Goal: Information Seeking & Learning: Learn about a topic

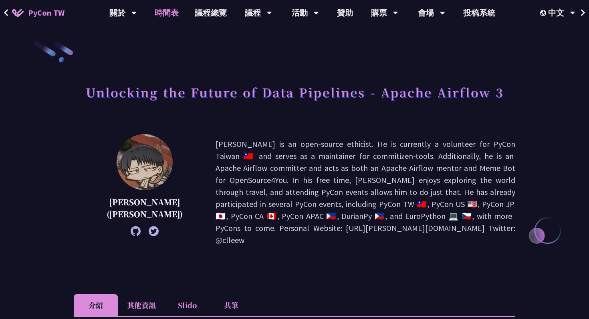
click at [183, 12] on link "時間表" at bounding box center [167, 13] width 40 height 26
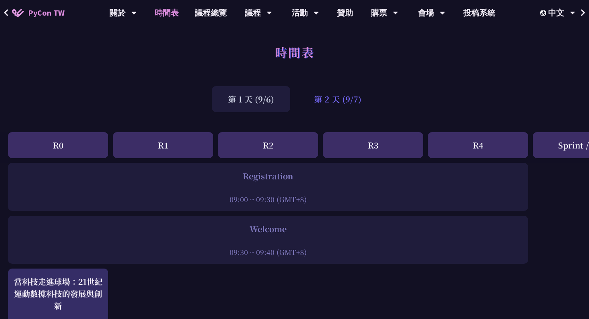
click at [348, 99] on div "第 2 天 (9/7)" at bounding box center [337, 99] width 79 height 26
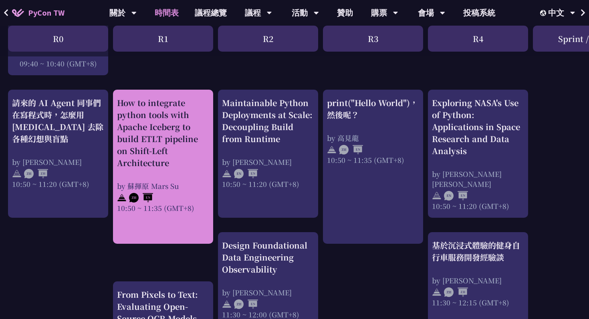
scroll to position [275, 0]
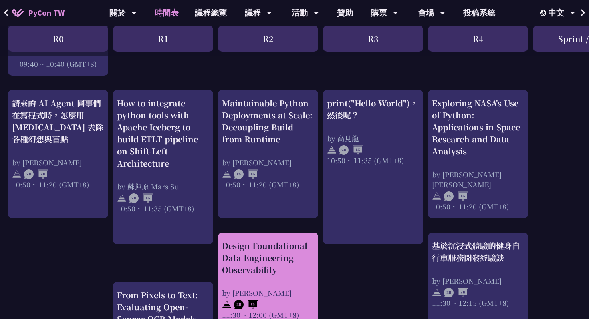
click at [259, 253] on div "Design Foundational Data Engineering Observability" at bounding box center [268, 258] width 92 height 36
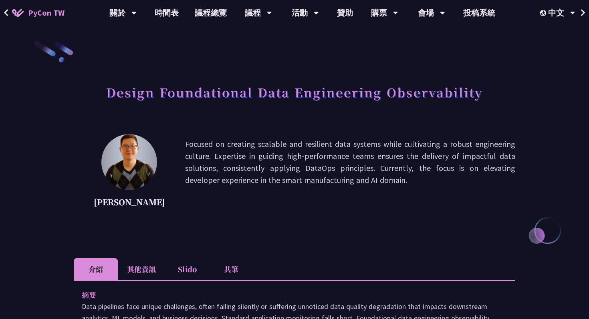
click at [218, 85] on h1 "Design Foundational Data Engineering Observability" at bounding box center [294, 92] width 377 height 24
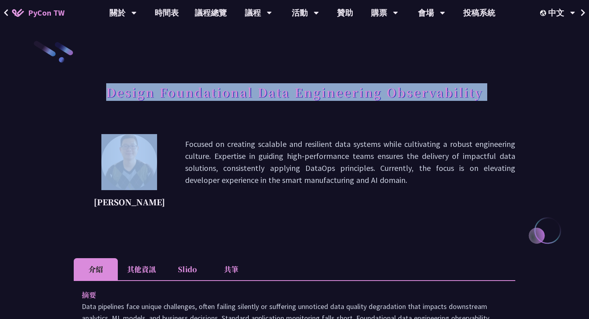
click at [218, 85] on h1 "Design Foundational Data Engineering Observability" at bounding box center [294, 92] width 377 height 24
copy div "Design Foundational Data Engineering Observability"
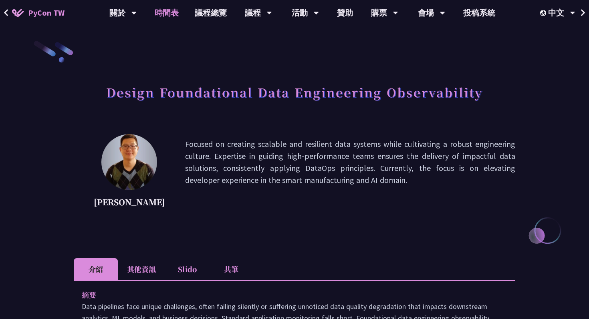
click at [181, 20] on link "時間表" at bounding box center [167, 13] width 40 height 26
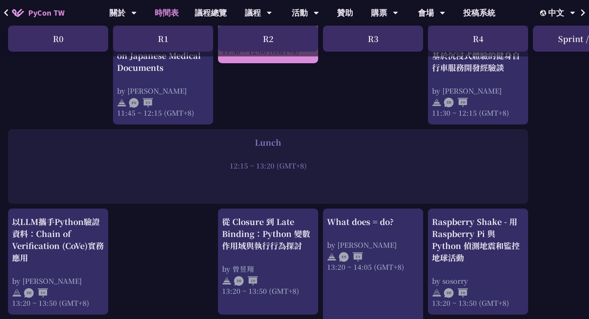
scroll to position [573, 0]
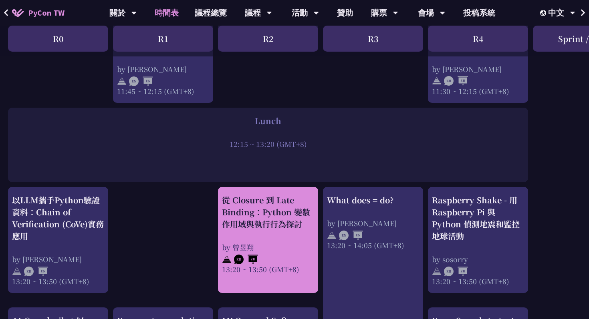
click at [281, 242] on div "從 Closure 到 Late Binding：Python 變數作用域與執行行為探討 by 曾昱翔 13:20 ~ 13:50 (GMT+8)" at bounding box center [268, 234] width 92 height 80
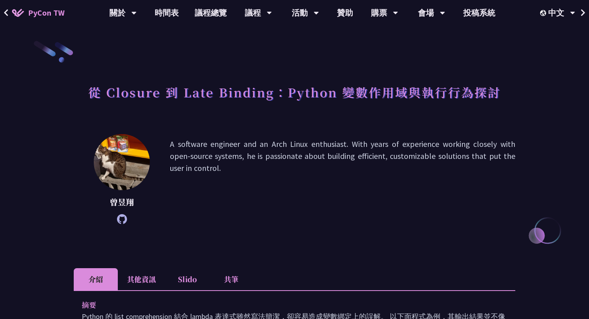
scroll to position [573, 0]
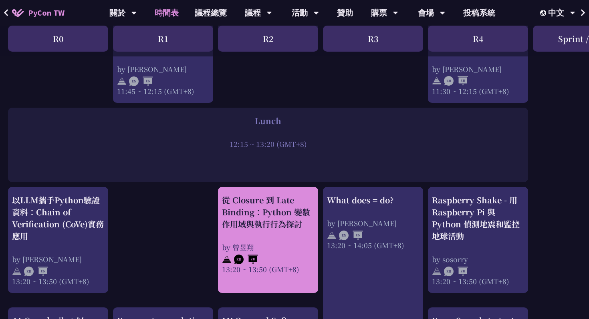
click at [258, 222] on div "從 Closure 到 Late Binding：Python 變數作用域與執行行為探討" at bounding box center [268, 212] width 92 height 36
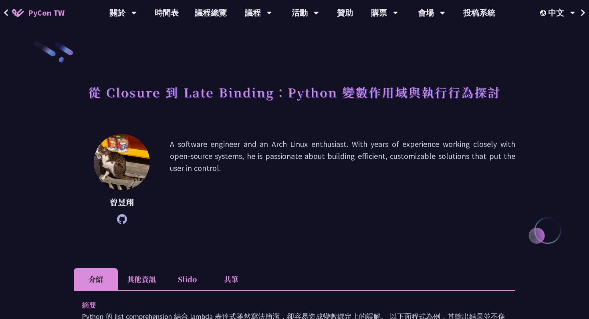
click at [302, 94] on h1 "從 Closure 到 Late Binding：Python 變數作用域與執行行為探討" at bounding box center [294, 92] width 413 height 24
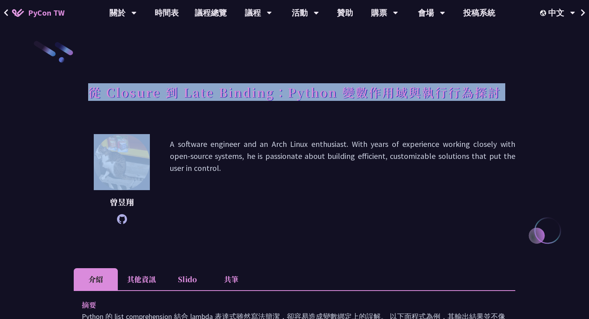
click at [302, 94] on h1 "從 Closure 到 Late Binding：Python 變數作用域與執行行為探討" at bounding box center [294, 92] width 413 height 24
copy div "從 Closure 到 Late Binding：Python 變數作用域與執行行為探討"
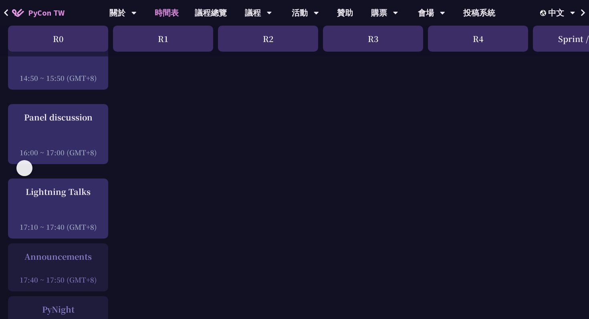
click at [291, 50] on div "R2" at bounding box center [268, 39] width 100 height 26
click at [274, 40] on div "R2" at bounding box center [268, 39] width 100 height 26
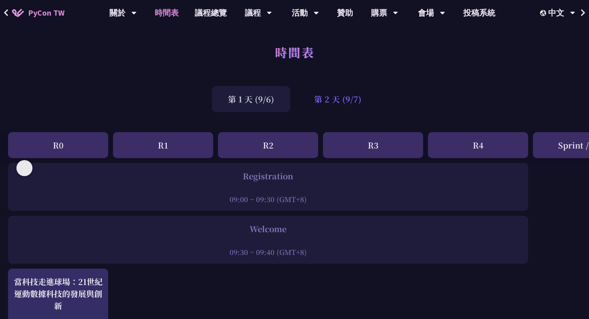
click at [331, 101] on div "第 2 天 (9/7)" at bounding box center [337, 99] width 79 height 26
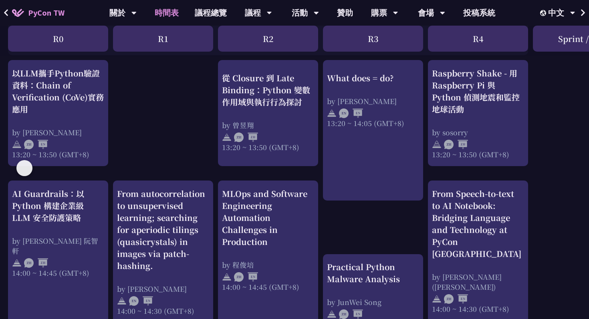
scroll to position [701, 0]
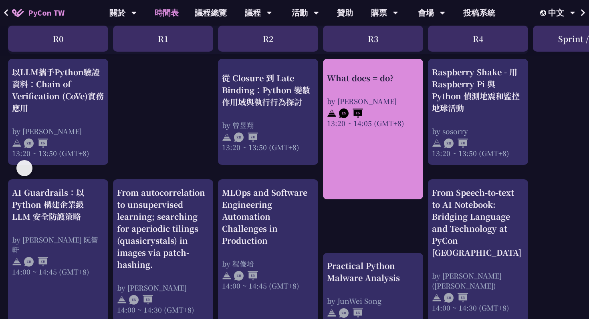
click at [356, 85] on div "What does = do? by Reuven M. Lerner 13:20 ~ 14:05 (GMT+8)" at bounding box center [373, 100] width 92 height 56
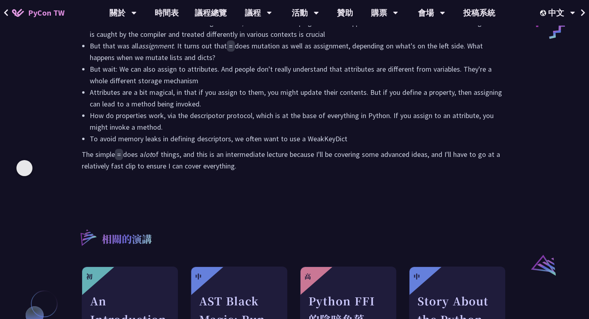
scroll to position [448, 0]
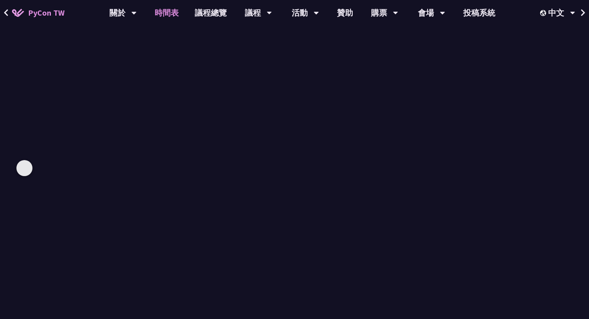
scroll to position [701, 0]
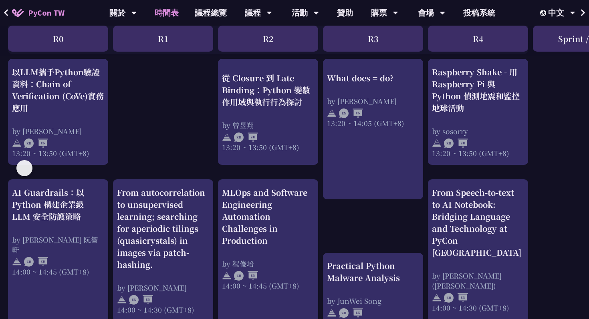
click at [153, 127] on div "print("Hello World")，然後呢？ by 高見龍 10:50 ~ 11:35 (GMT+8) What does = do? by Reuve…" at bounding box center [425, 81] width 851 height 1238
click at [154, 129] on div "print("Hello World")，然後呢？ by 高見龍 10:50 ~ 11:35 (GMT+8) What does = do? by Reuve…" at bounding box center [425, 81] width 851 height 1238
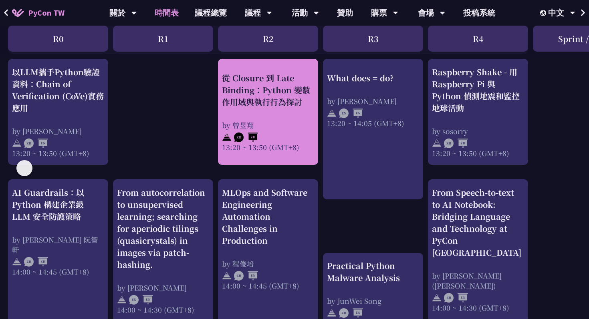
click at [230, 140] on img at bounding box center [227, 138] width 10 height 10
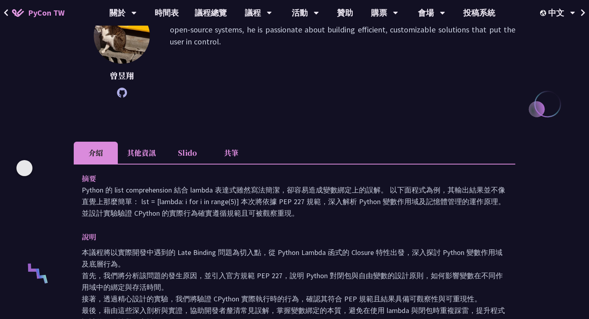
scroll to position [128, 0]
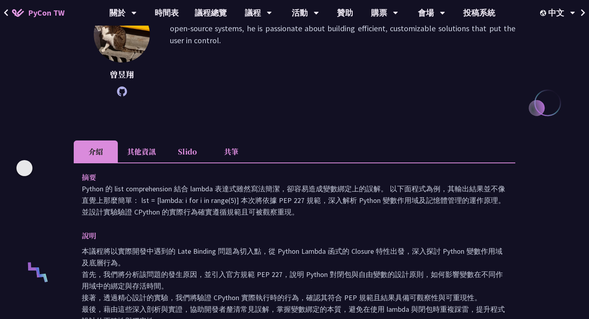
click at [163, 213] on p "Python 的 list comprehension 結合 lambda 表達式雖然寫法簡潔，卻容易造成變數綁定上的誤解。 以下面程式為例，其輸出結果並不像…" at bounding box center [295, 200] width 426 height 35
click at [117, 230] on p "說明" at bounding box center [287, 236] width 410 height 12
click at [144, 144] on li "其他資訊" at bounding box center [141, 152] width 47 height 22
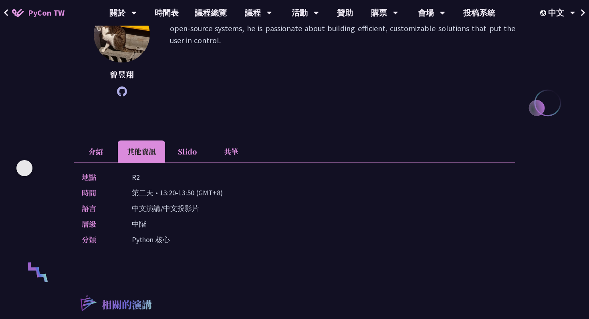
click at [97, 151] on li "介紹" at bounding box center [96, 152] width 44 height 22
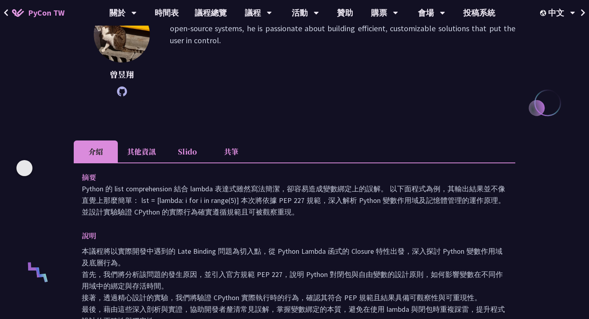
click at [125, 151] on li "其他資訊" at bounding box center [141, 152] width 47 height 22
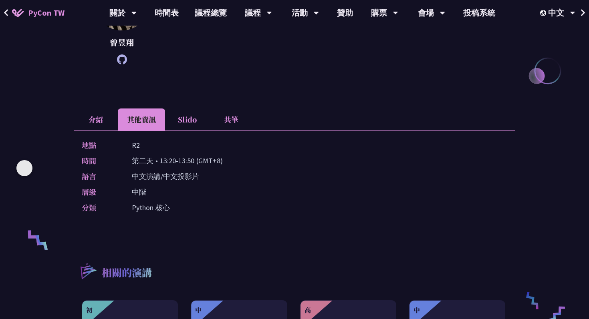
click at [108, 121] on li "介紹" at bounding box center [96, 120] width 44 height 22
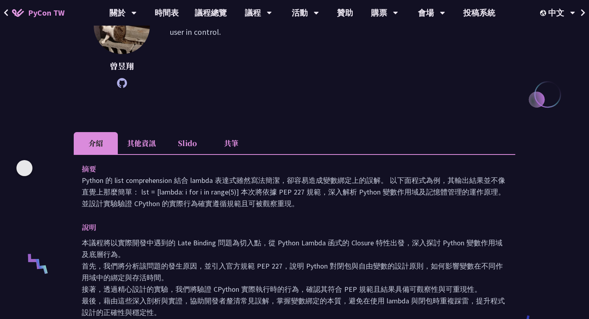
scroll to position [137, 0]
click at [120, 86] on icon at bounding box center [122, 83] width 10 height 10
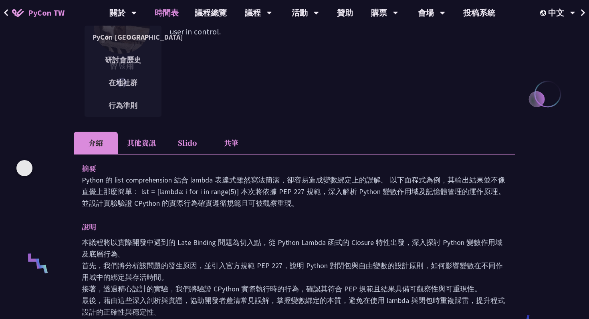
click at [165, 9] on link "時間表" at bounding box center [167, 13] width 40 height 26
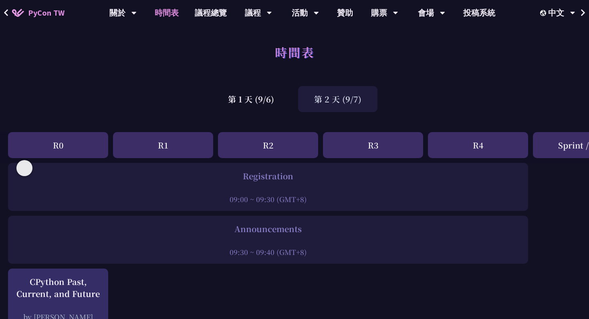
scroll to position [701, 0]
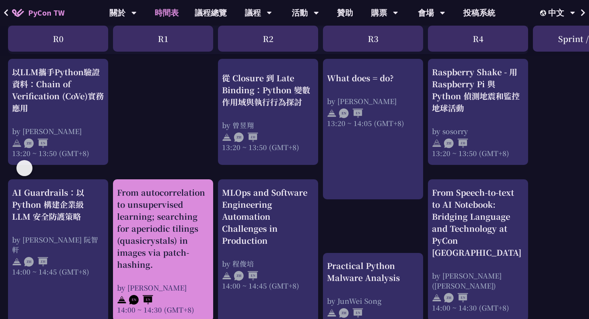
click at [170, 254] on div "From autocorrelation to unsupervised learning; searching for aperiodic tilings …" at bounding box center [163, 229] width 92 height 84
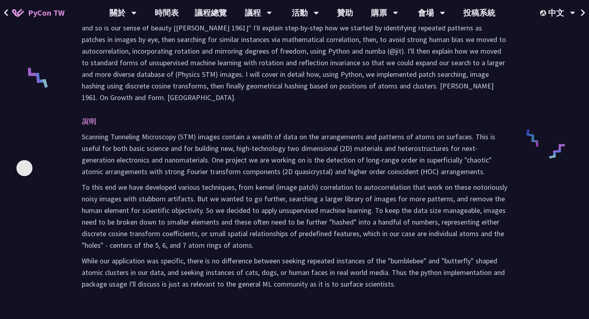
scroll to position [337, 0]
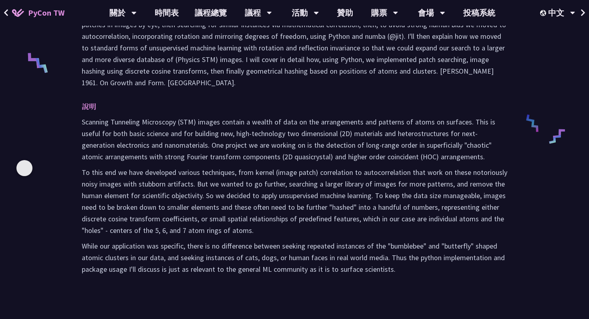
drag, startPoint x: 397, startPoint y: 283, endPoint x: 69, endPoint y: 60, distance: 396.3
click at [69, 60] on div "From autocorrelation to unsupervised learning; searching for aperiodic tilings …" at bounding box center [294, 121] width 589 height 917
copy div "摘要 "Arguably much of the understanding of the world around us is based on the p…"
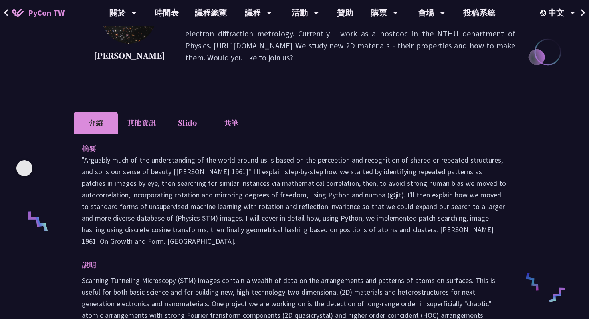
scroll to position [174, 0]
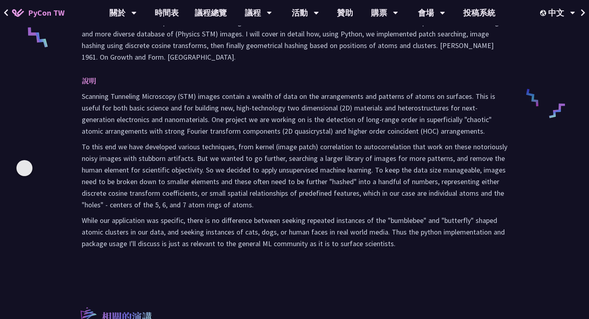
click at [239, 211] on p "To this end we have developed various techniques, from kernel (image patch) cor…" at bounding box center [295, 176] width 426 height 70
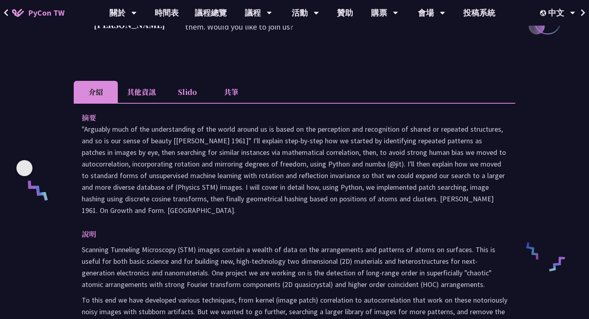
scroll to position [0, 0]
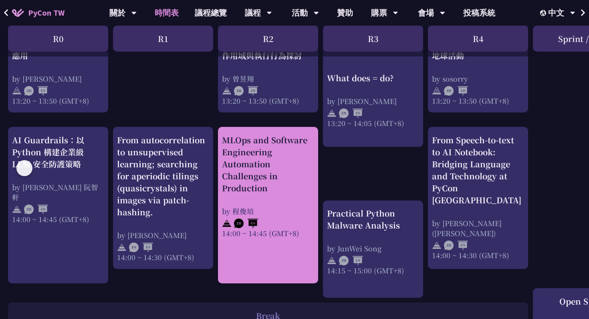
scroll to position [756, 0]
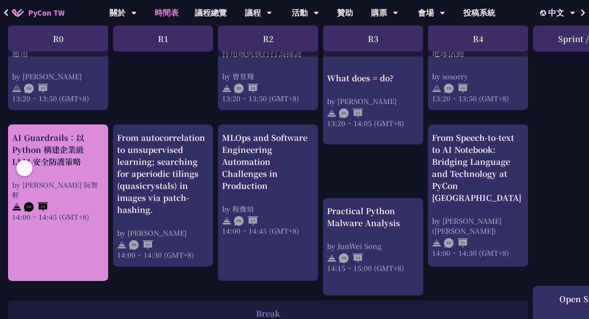
click at [73, 259] on link "AI Guardrails：以 Python 構建企業級 LLM 安全防護策略 by Nero Un 阮智軒 14:00 ~ 14:45 (GMT+8)" at bounding box center [58, 203] width 92 height 143
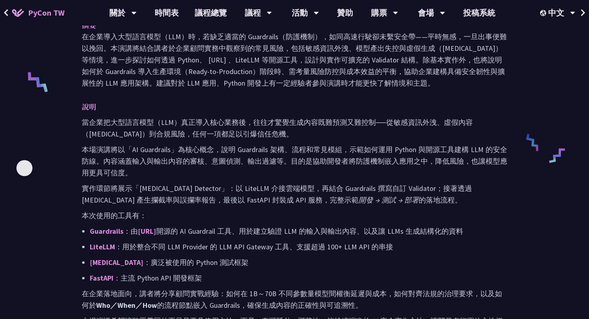
scroll to position [320, 0]
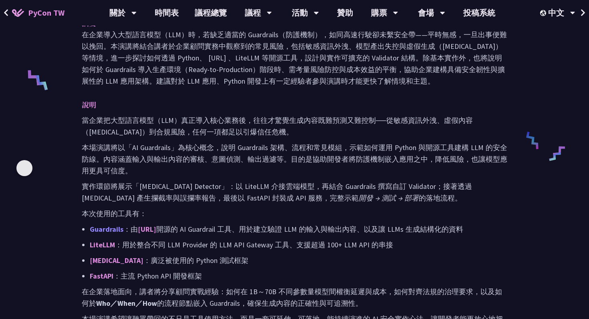
click at [93, 232] on link "Guardrails" at bounding box center [107, 229] width 34 height 9
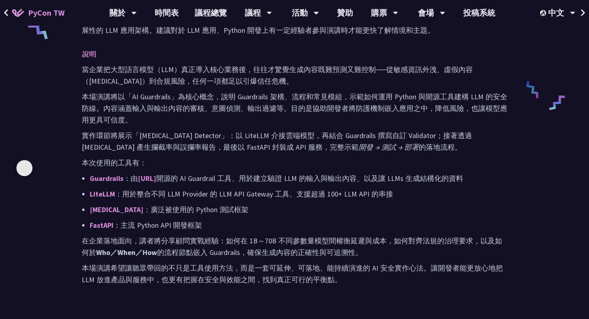
scroll to position [372, 0]
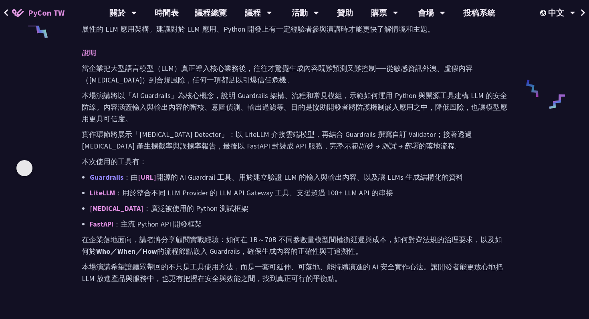
click at [101, 181] on link "Guardrails" at bounding box center [107, 177] width 34 height 9
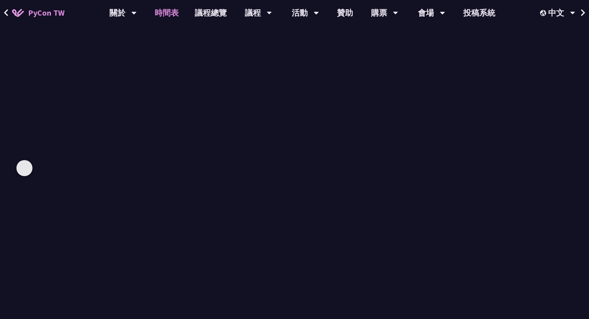
scroll to position [756, 0]
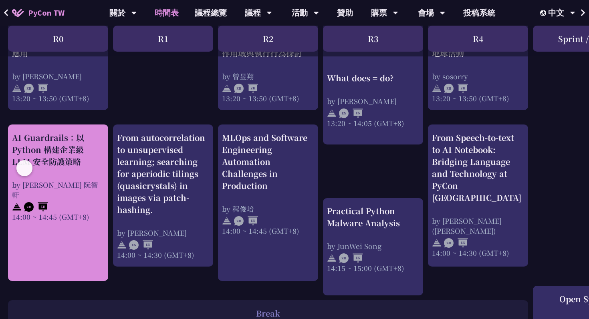
click at [72, 148] on div "AI Guardrails：以 Python 構建企業級 LLM 安全防護策略" at bounding box center [58, 150] width 92 height 36
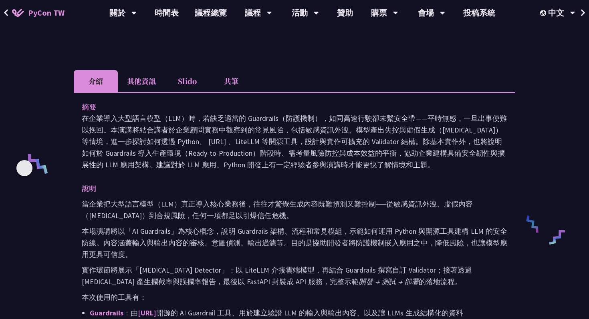
scroll to position [238, 0]
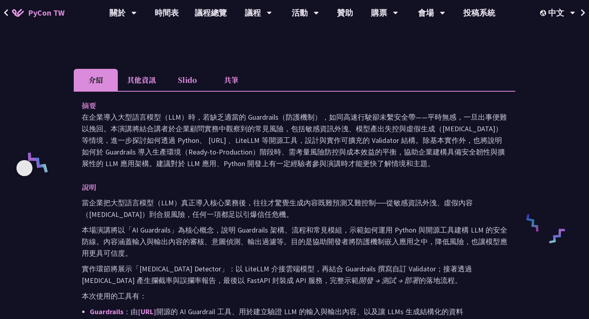
click at [147, 80] on li "其他資訊" at bounding box center [141, 80] width 47 height 22
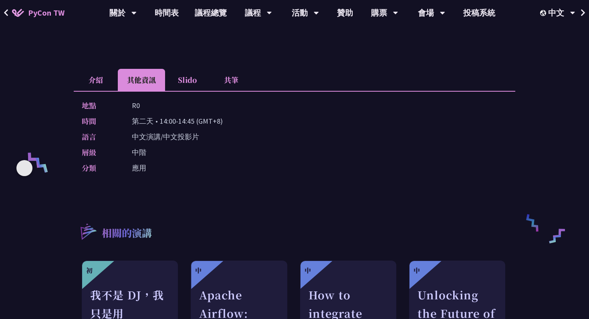
click at [108, 83] on li "介紹" at bounding box center [96, 80] width 44 height 22
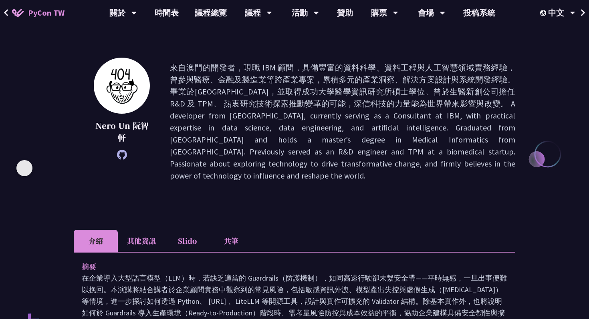
scroll to position [39, 0]
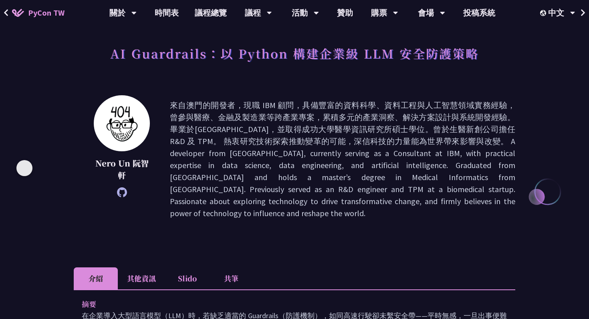
click at [121, 193] on icon at bounding box center [122, 193] width 10 height 10
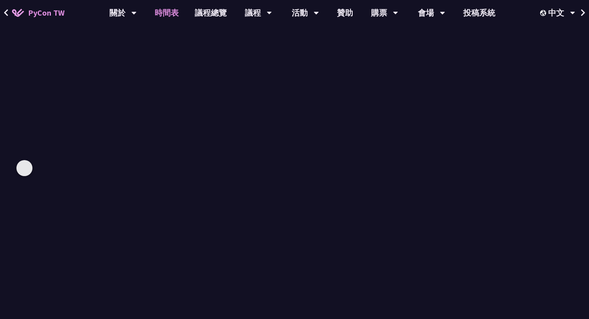
scroll to position [756, 0]
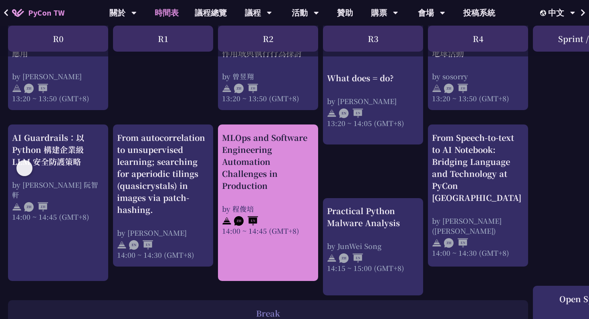
click at [281, 192] on div "MLOps and Software Engineering Automation Challenges in Production" at bounding box center [268, 162] width 92 height 60
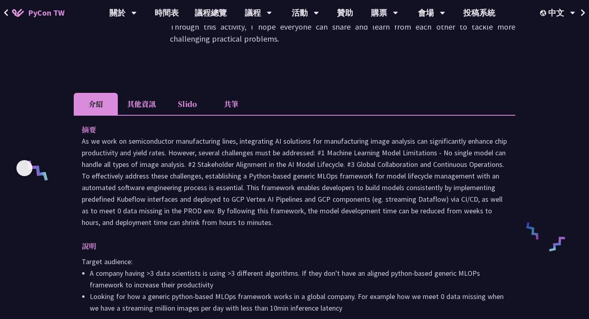
scroll to position [228, 0]
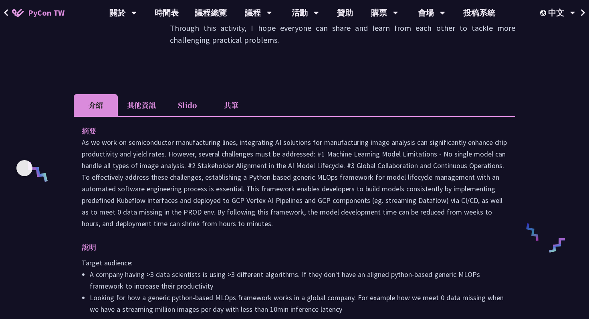
click at [151, 102] on li "其他資訊" at bounding box center [141, 105] width 47 height 22
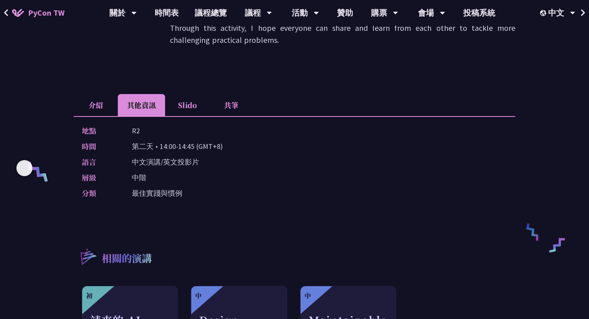
click at [112, 97] on li "介紹" at bounding box center [96, 105] width 44 height 22
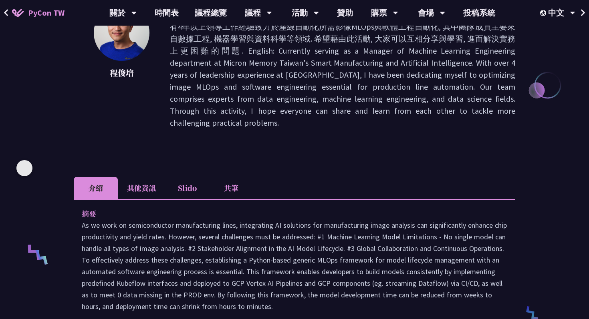
scroll to position [144, 0]
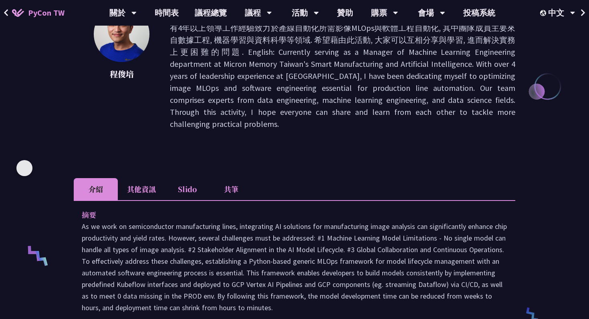
click at [112, 97] on div "程俊培" at bounding box center [122, 70] width 56 height 128
click at [140, 97] on div "程俊培" at bounding box center [122, 70] width 56 height 128
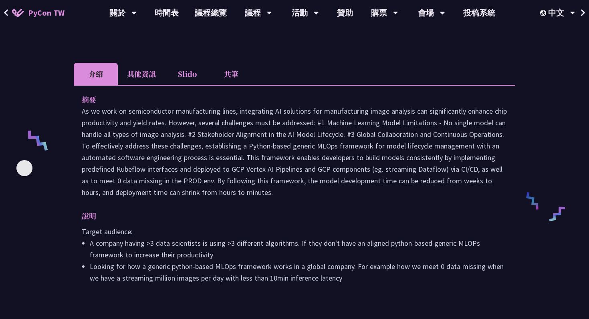
scroll to position [0, 0]
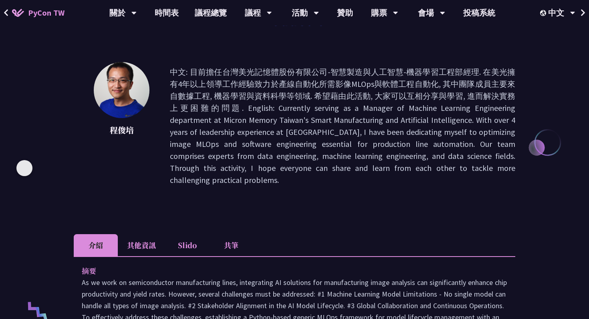
scroll to position [756, 0]
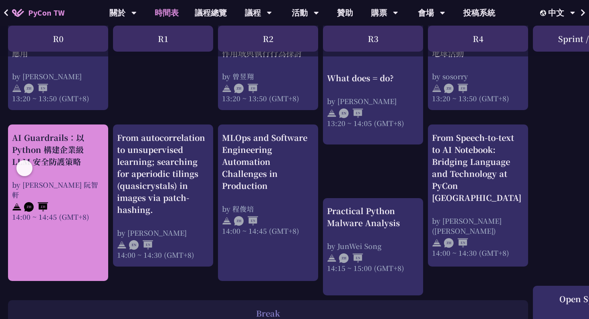
click at [64, 241] on link "AI Guardrails：以 Python 構建企業級 LLM 安全防護策略 by Nero Un 阮智軒 14:00 ~ 14:45 (GMT+8)" at bounding box center [58, 203] width 92 height 143
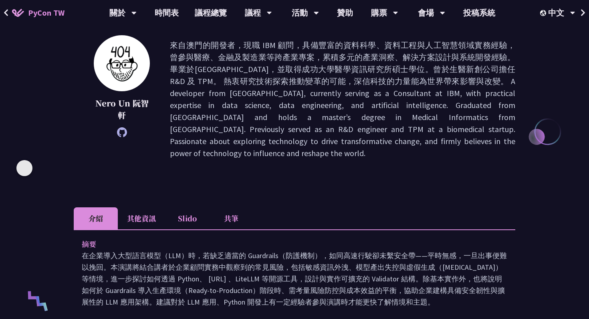
scroll to position [99, 0]
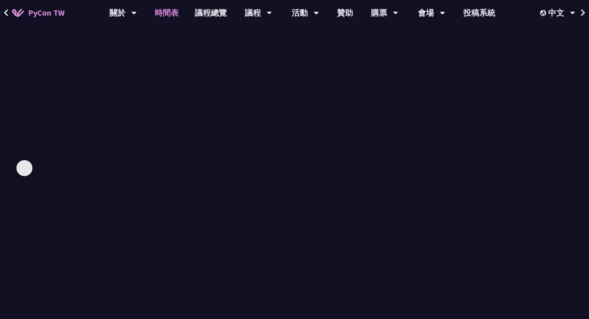
scroll to position [756, 0]
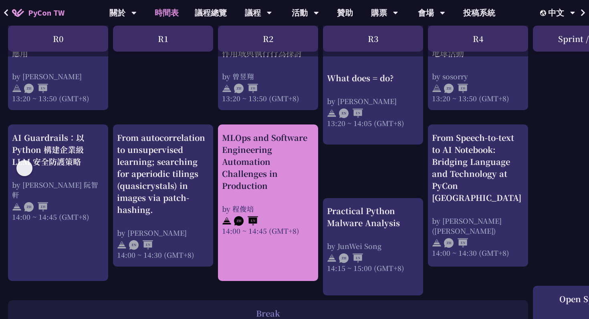
click at [297, 156] on div "MLOps and Software Engineering Automation Challenges in Production" at bounding box center [268, 162] width 92 height 60
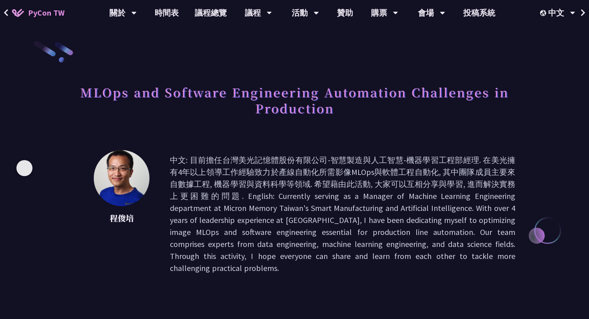
click at [278, 94] on h1 "MLOps and Software Engineering Automation Challenges in Production" at bounding box center [295, 100] width 442 height 40
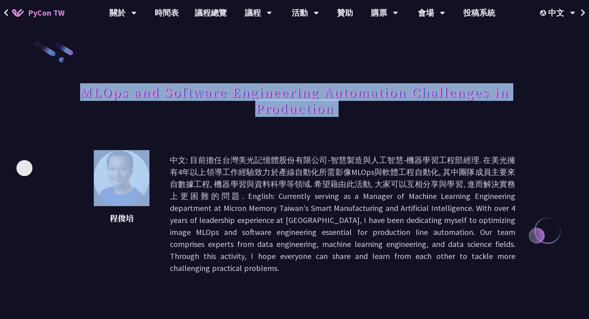
click at [278, 94] on h1 "MLOps and Software Engineering Automation Challenges in Production" at bounding box center [295, 100] width 442 height 40
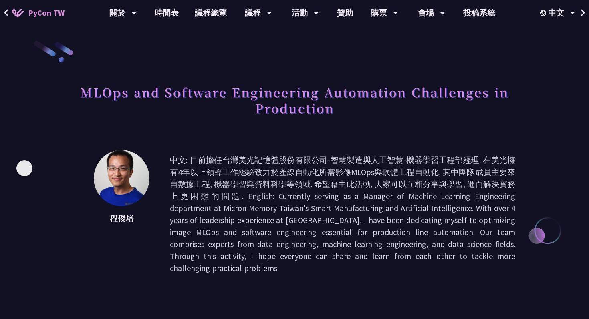
click at [220, 87] on h1 "MLOps and Software Engineering Automation Challenges in Production" at bounding box center [295, 100] width 442 height 40
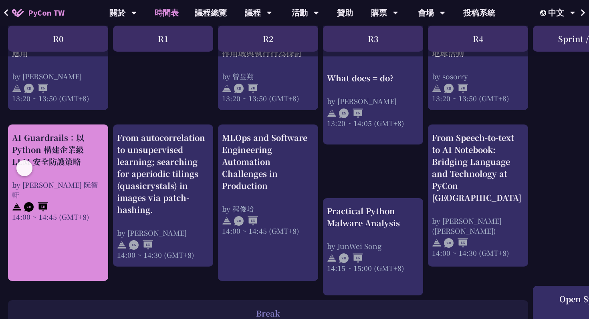
click at [88, 177] on div "AI Guardrails：以 Python 構建企業級 LLM 安全防護策略 by Nero Un 阮智軒 14:00 ~ 14:45 (GMT+8)" at bounding box center [58, 177] width 92 height 90
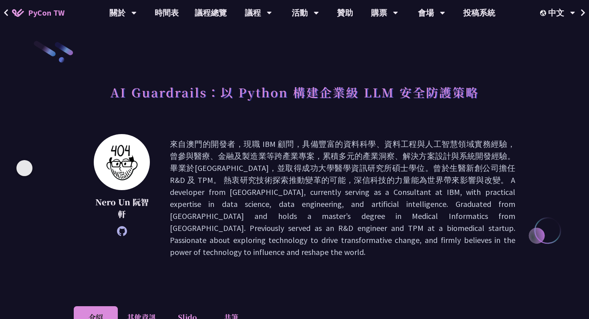
click at [248, 86] on h1 "AI Guardrails：以 Python 構建企業級 LLM 安全防護策略" at bounding box center [294, 92] width 369 height 24
click at [248, 92] on h1 "AI Guardrails：以 Python 構建企業級 LLM 安全防護策略" at bounding box center [294, 92] width 369 height 24
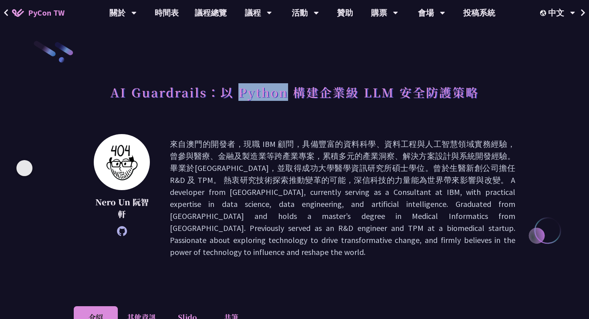
click at [248, 92] on h1 "AI Guardrails：以 Python 構建企業級 LLM 安全防護策略" at bounding box center [294, 92] width 369 height 24
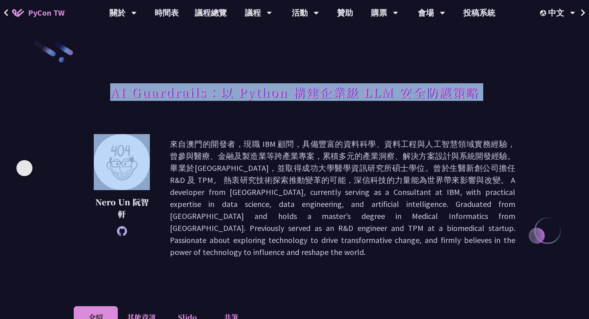
click at [248, 92] on h1 "AI Guardrails：以 Python 構建企業級 LLM 安全防護策略" at bounding box center [294, 92] width 369 height 24
copy div "AI Guardrails：以 Python 構建企業級 LLM 安全防護策略"
